Goal: Task Accomplishment & Management: Manage account settings

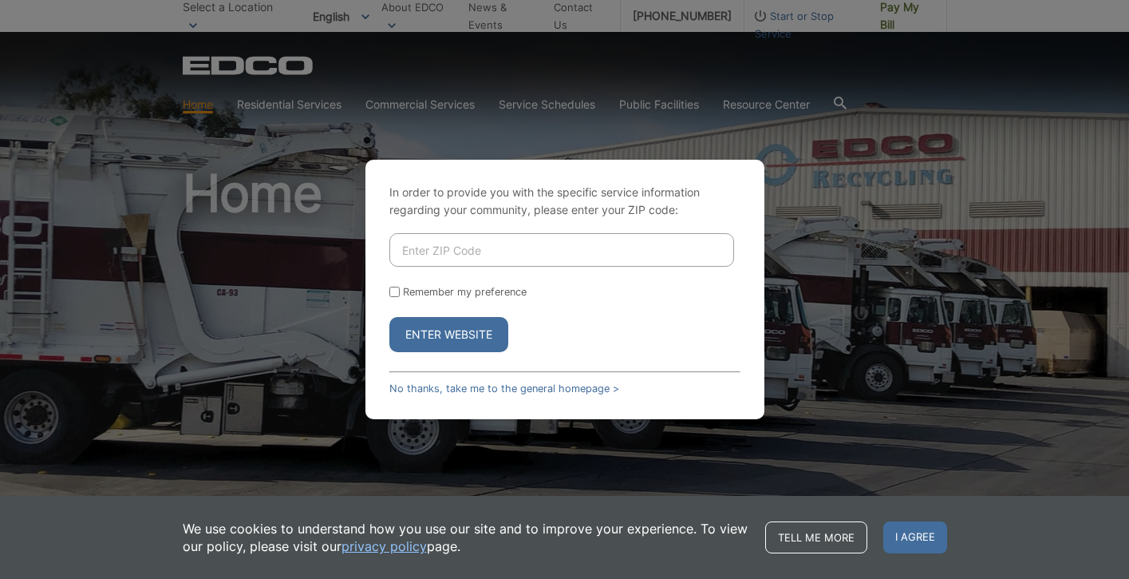
click at [527, 247] on input "Enter ZIP Code" at bounding box center [561, 250] width 345 height 34
type input "90275"
click at [472, 329] on button "Enter Website" at bounding box center [448, 334] width 119 height 35
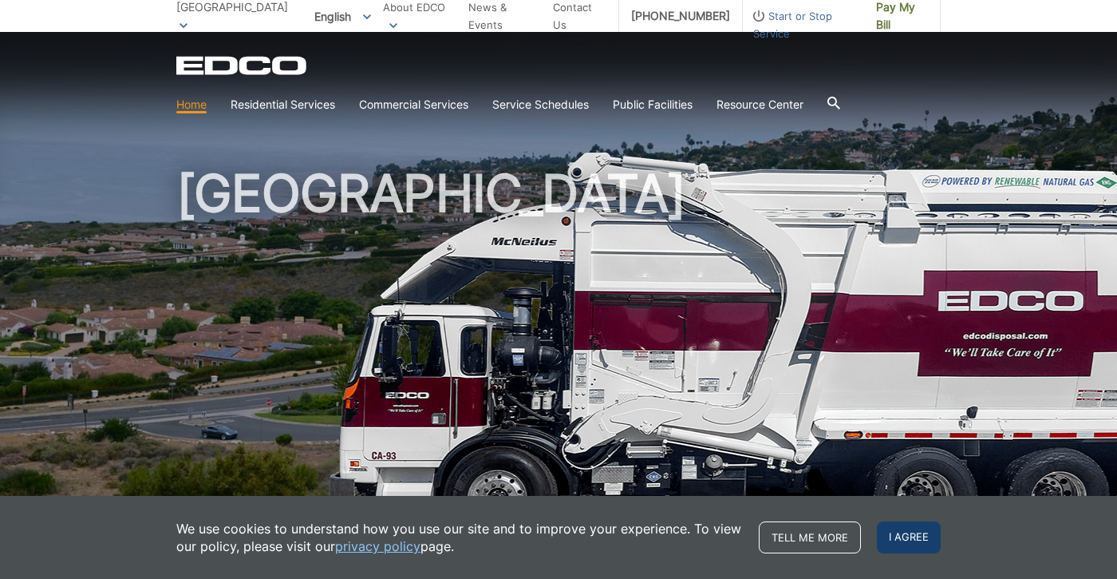
click at [915, 542] on span "I agree" at bounding box center [909, 537] width 64 height 32
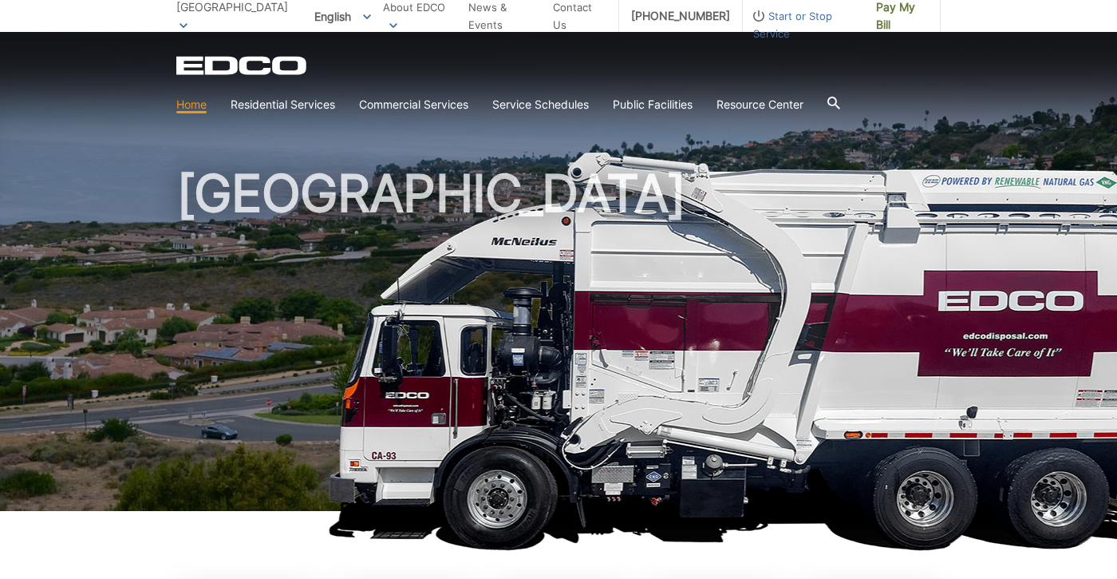
scroll to position [563, 0]
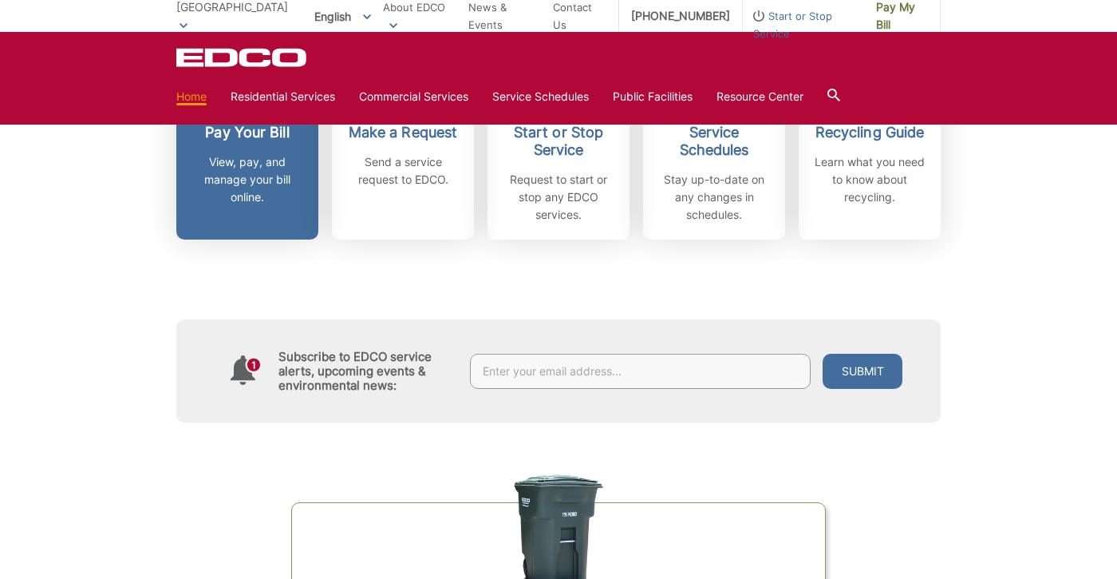
click at [269, 201] on p "View, pay, and manage your bill online." at bounding box center [247, 179] width 118 height 53
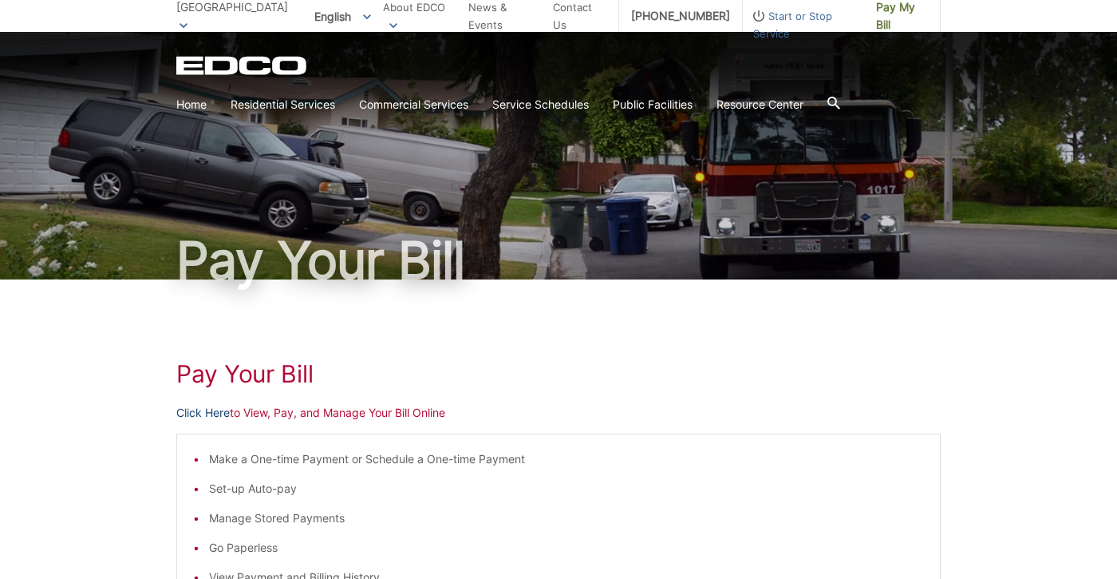
click at [215, 413] on link "Click Here" at bounding box center [202, 413] width 53 height 18
